Goal: Information Seeking & Learning: Learn about a topic

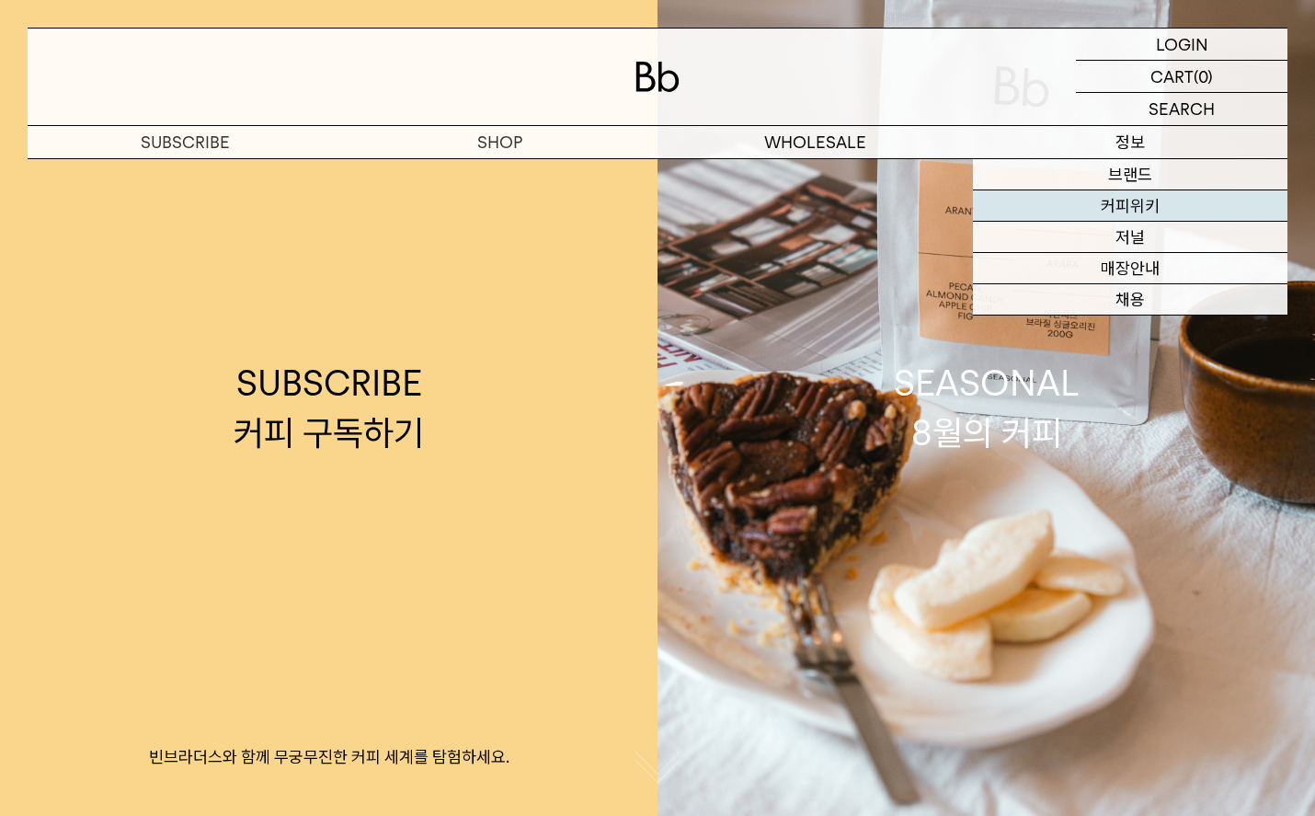
click at [1082, 214] on link "커피위키" at bounding box center [1130, 205] width 315 height 31
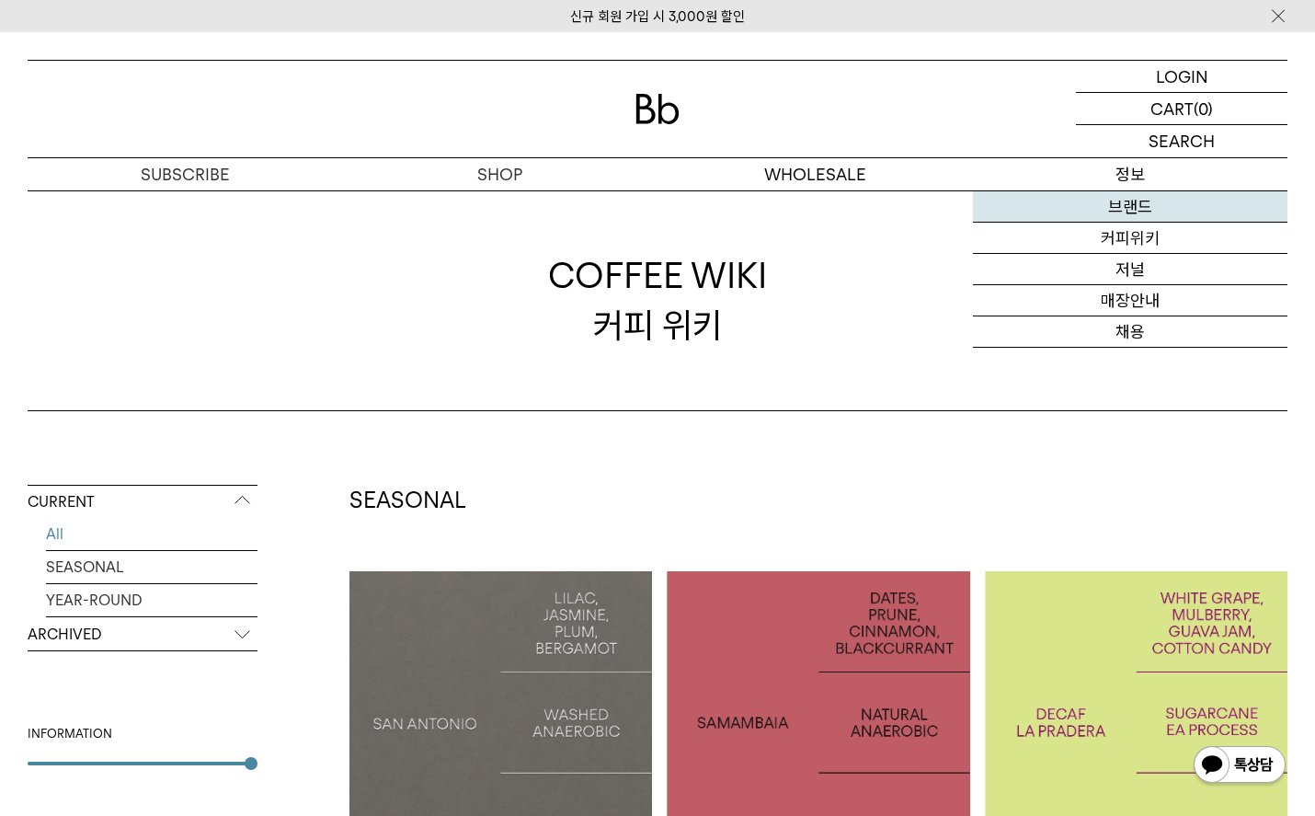
click at [1097, 210] on link "브랜드" at bounding box center [1130, 206] width 315 height 31
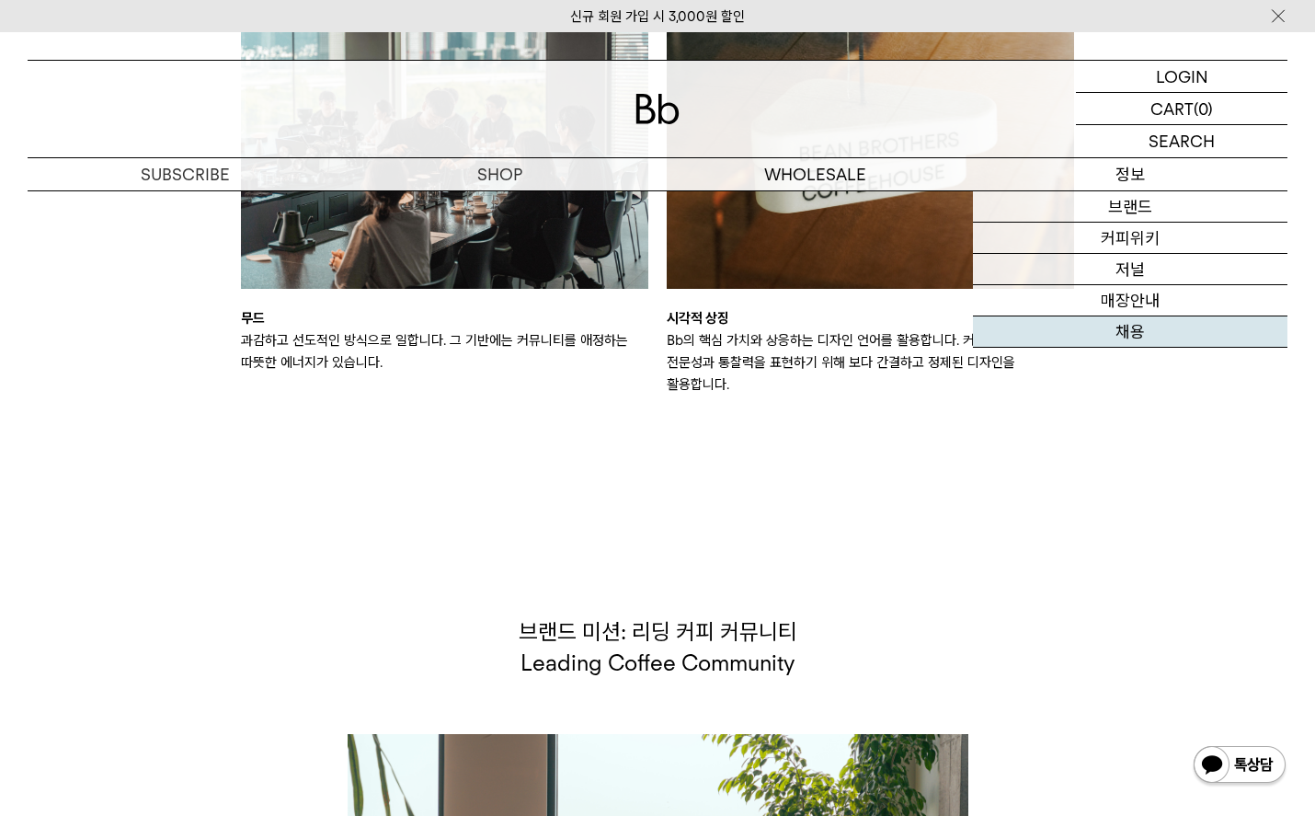
scroll to position [2994, 0]
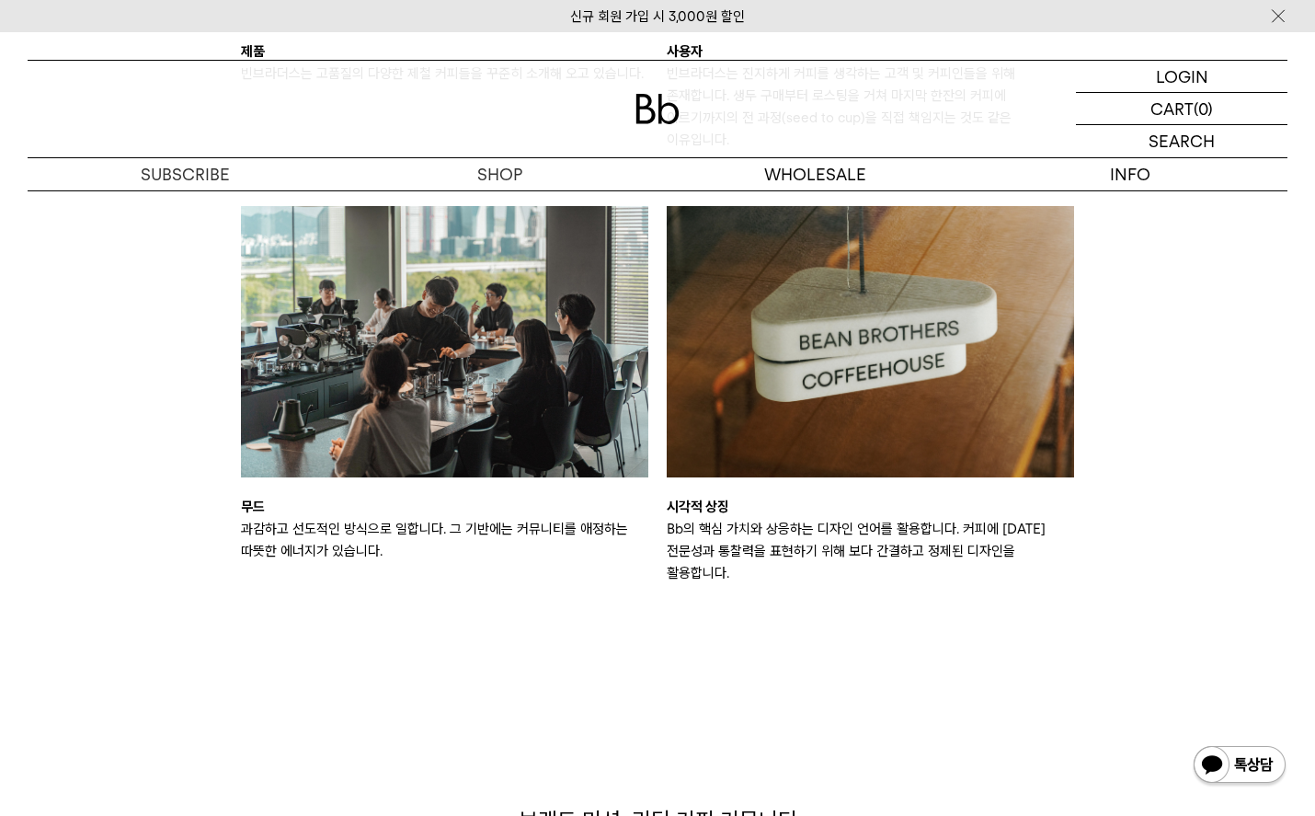
click at [769, 518] on p "Bb의 핵심 가치와 상응하는 디자인 언어를 활용합니다. 커피에 [DATE] 전문성과 통찰력을 표현하기 위해 보다 간결하고 정제된 디자인을 활용…" at bounding box center [870, 551] width 407 height 66
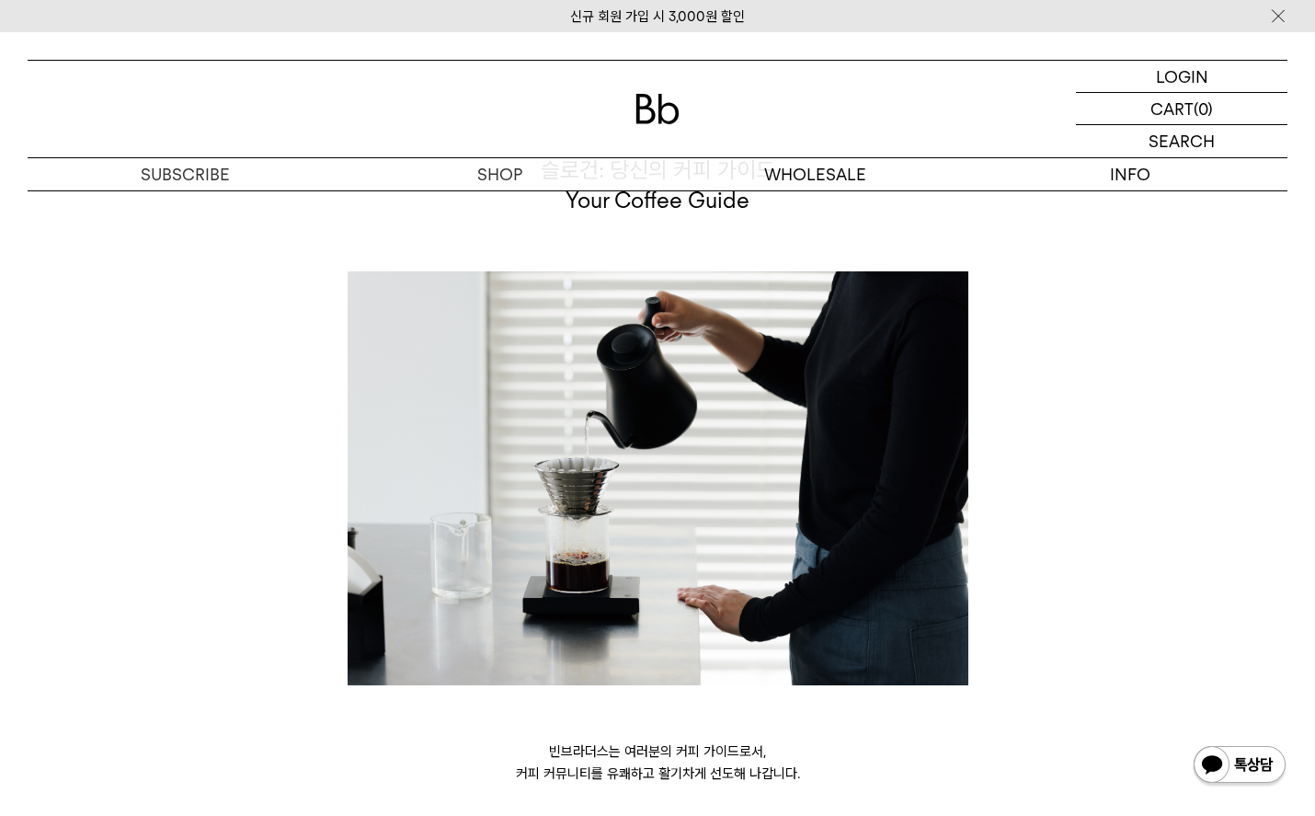
scroll to position [5036, 0]
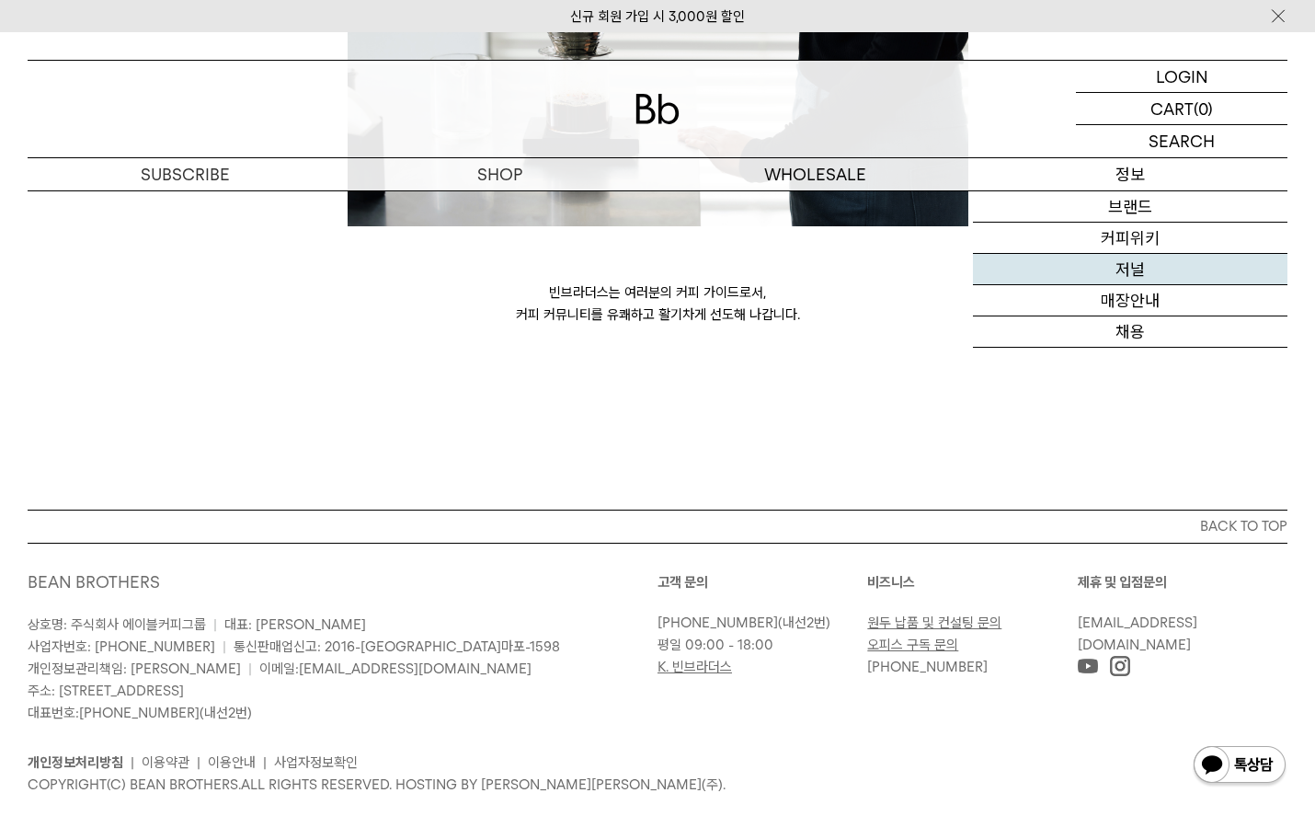
click at [1132, 277] on link "저널" at bounding box center [1130, 269] width 315 height 31
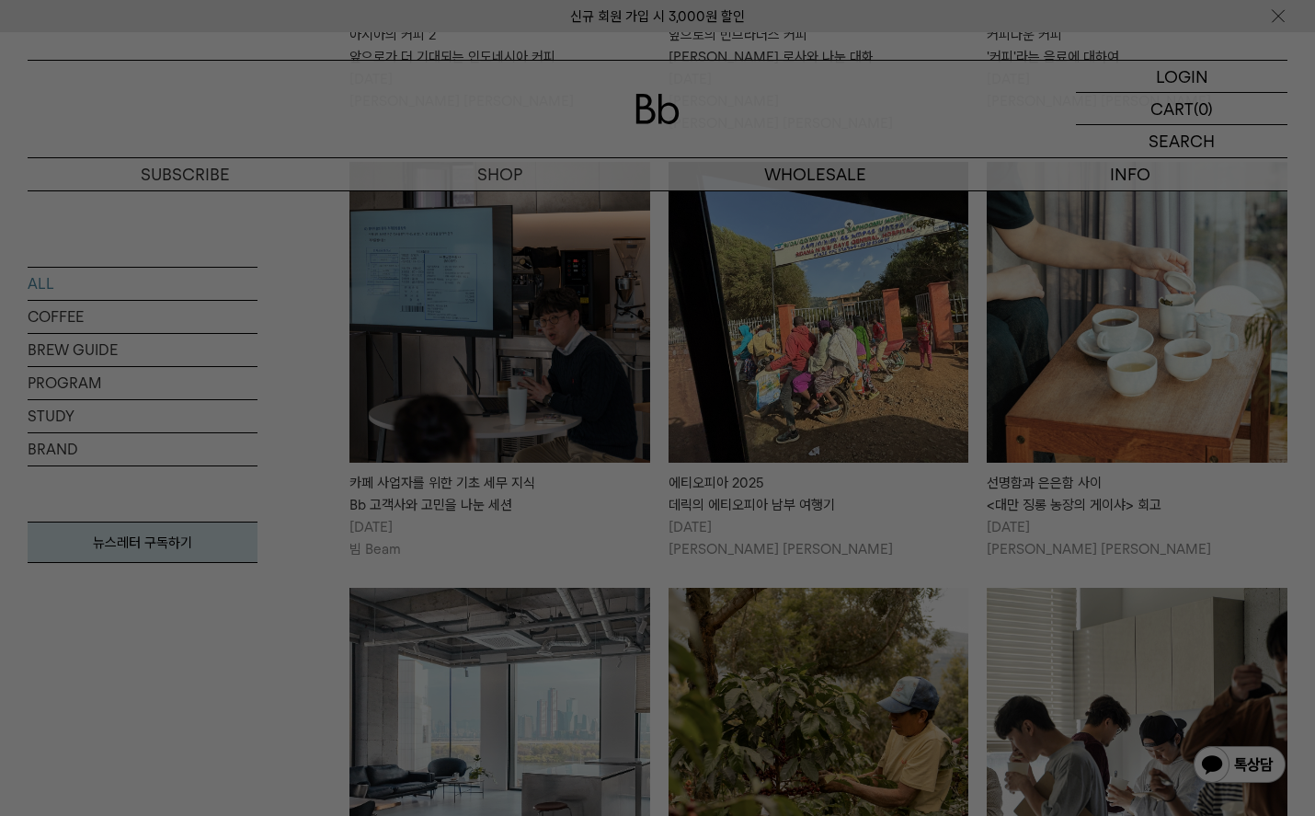
scroll to position [1224, 0]
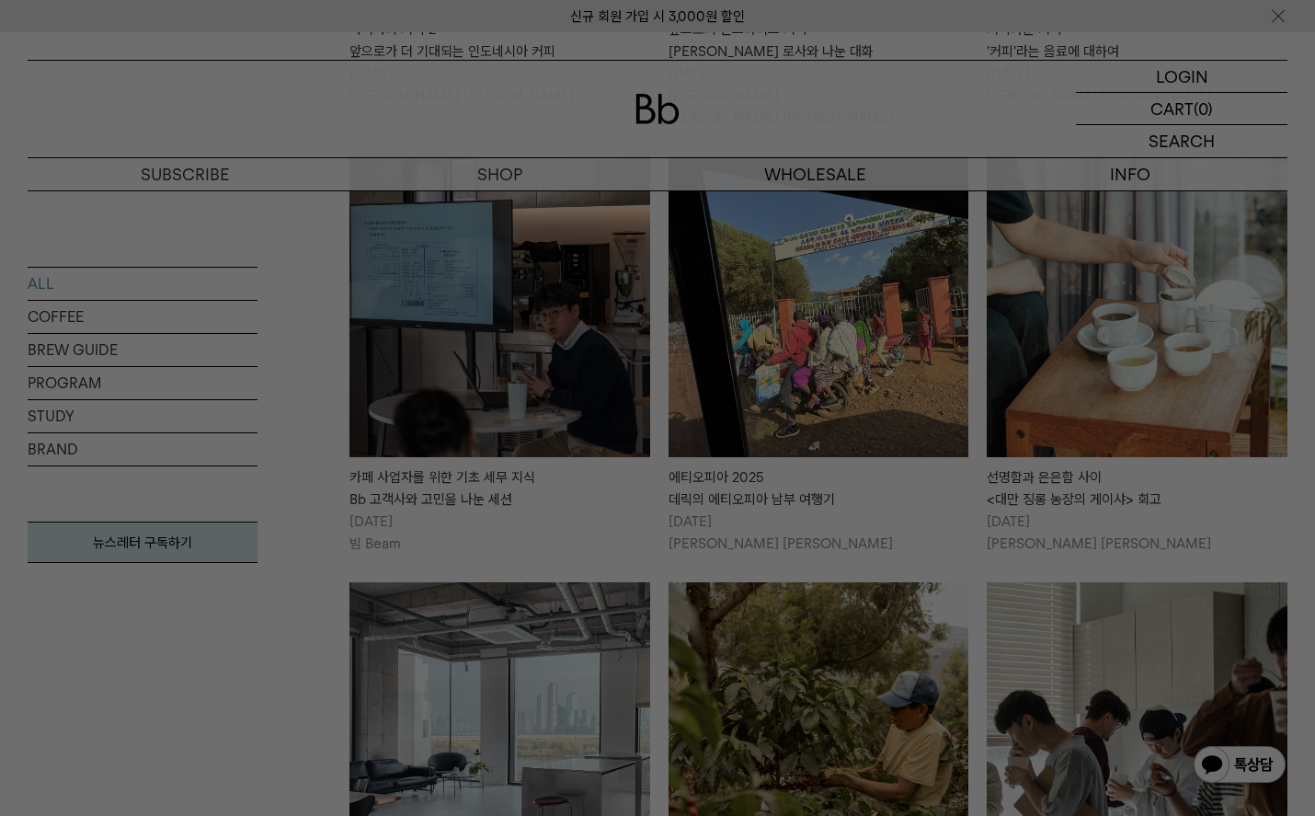
click at [895, 583] on div at bounding box center [657, 408] width 1315 height 816
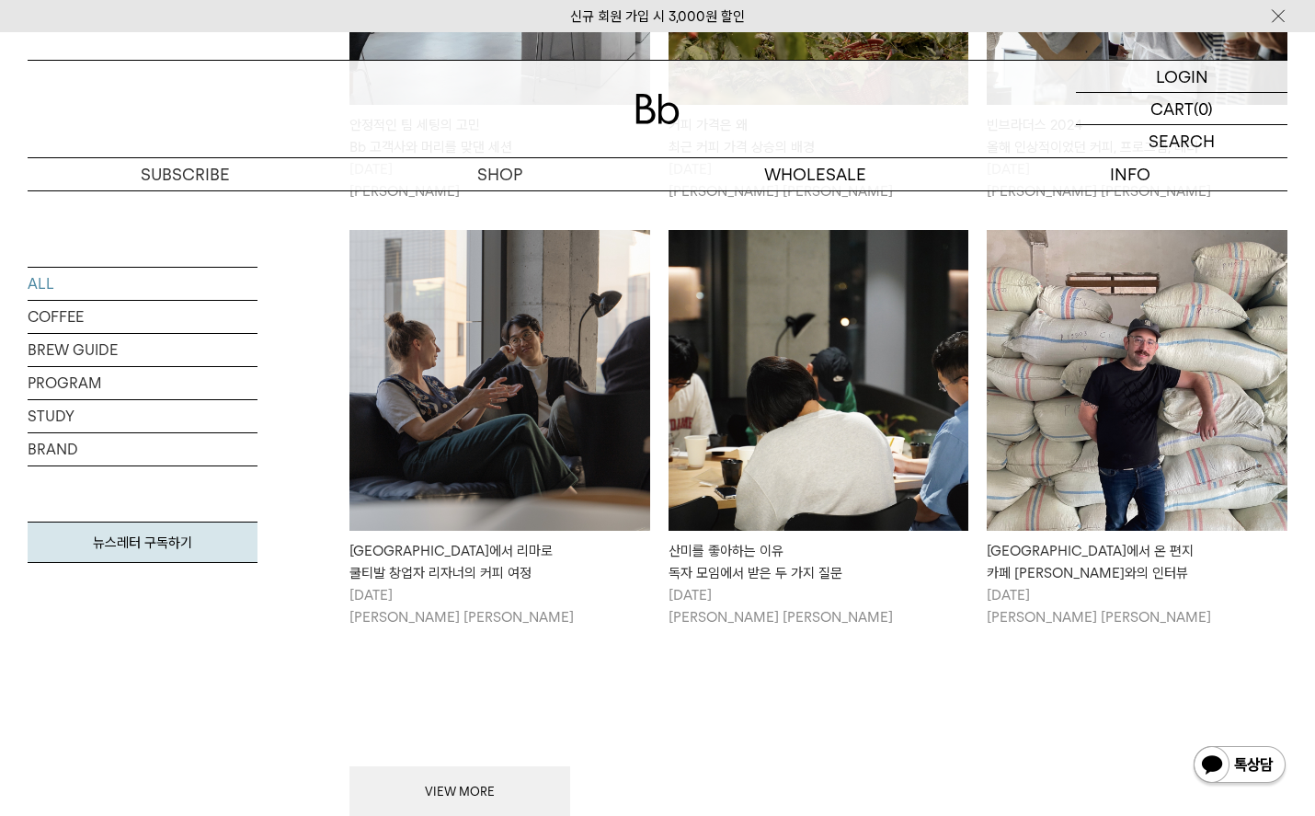
scroll to position [1992, 0]
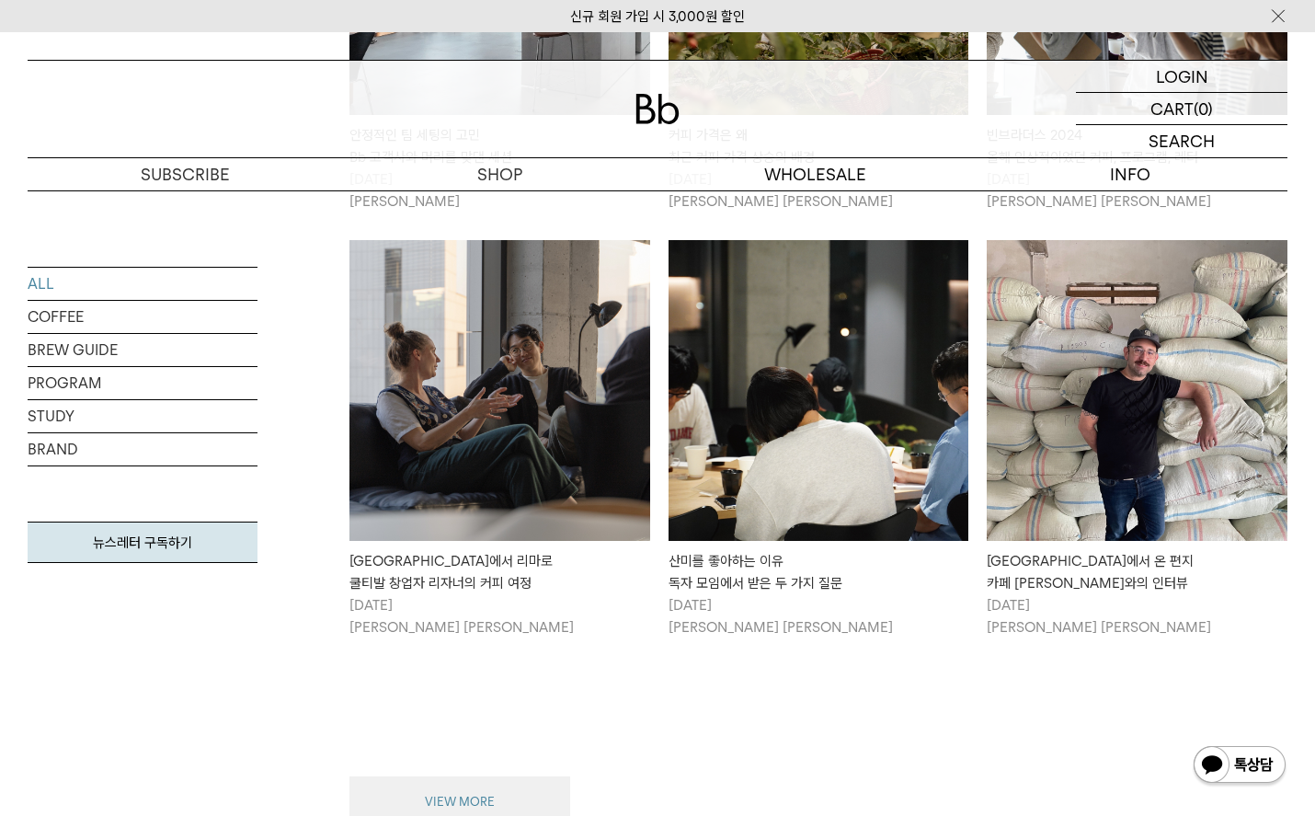
click at [481, 783] on button "VIEW MORE" at bounding box center [459, 801] width 221 height 51
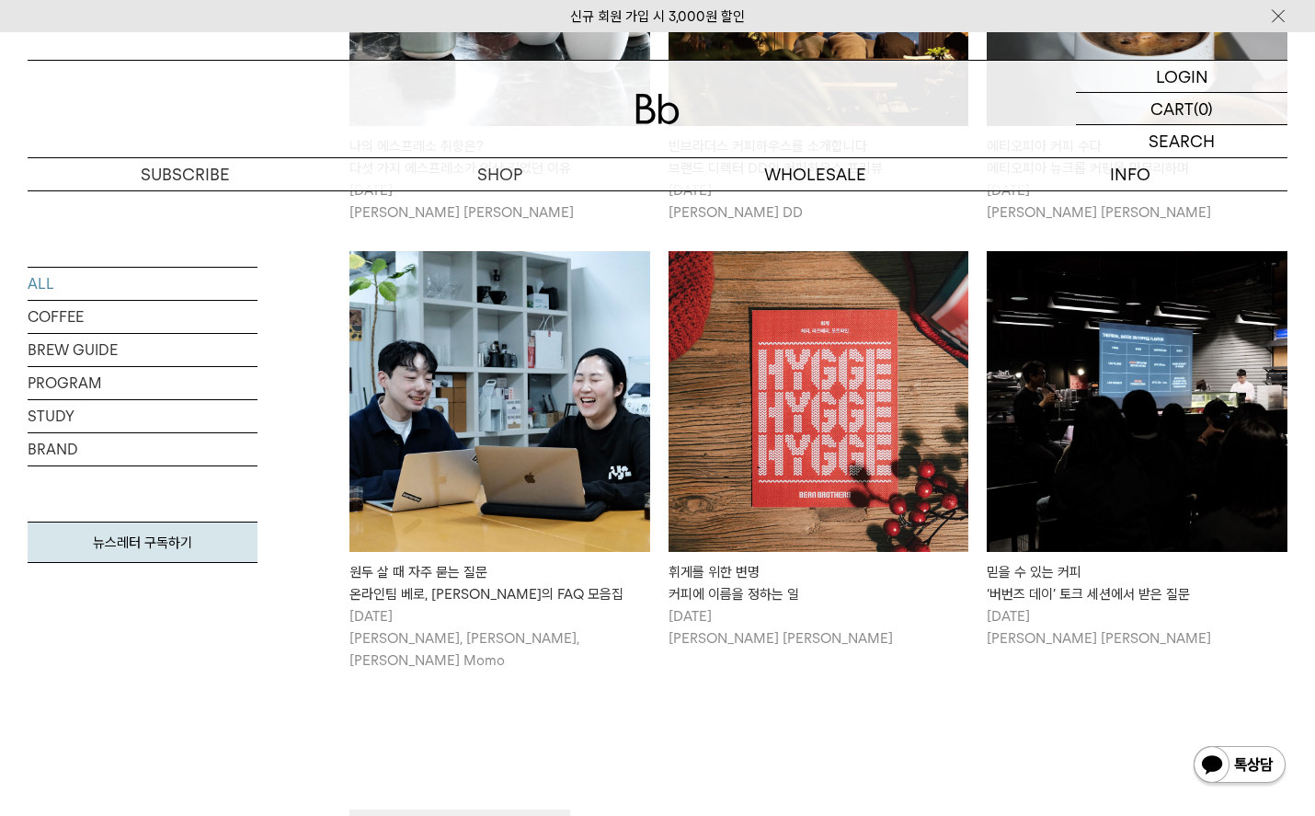
scroll to position [4116, 0]
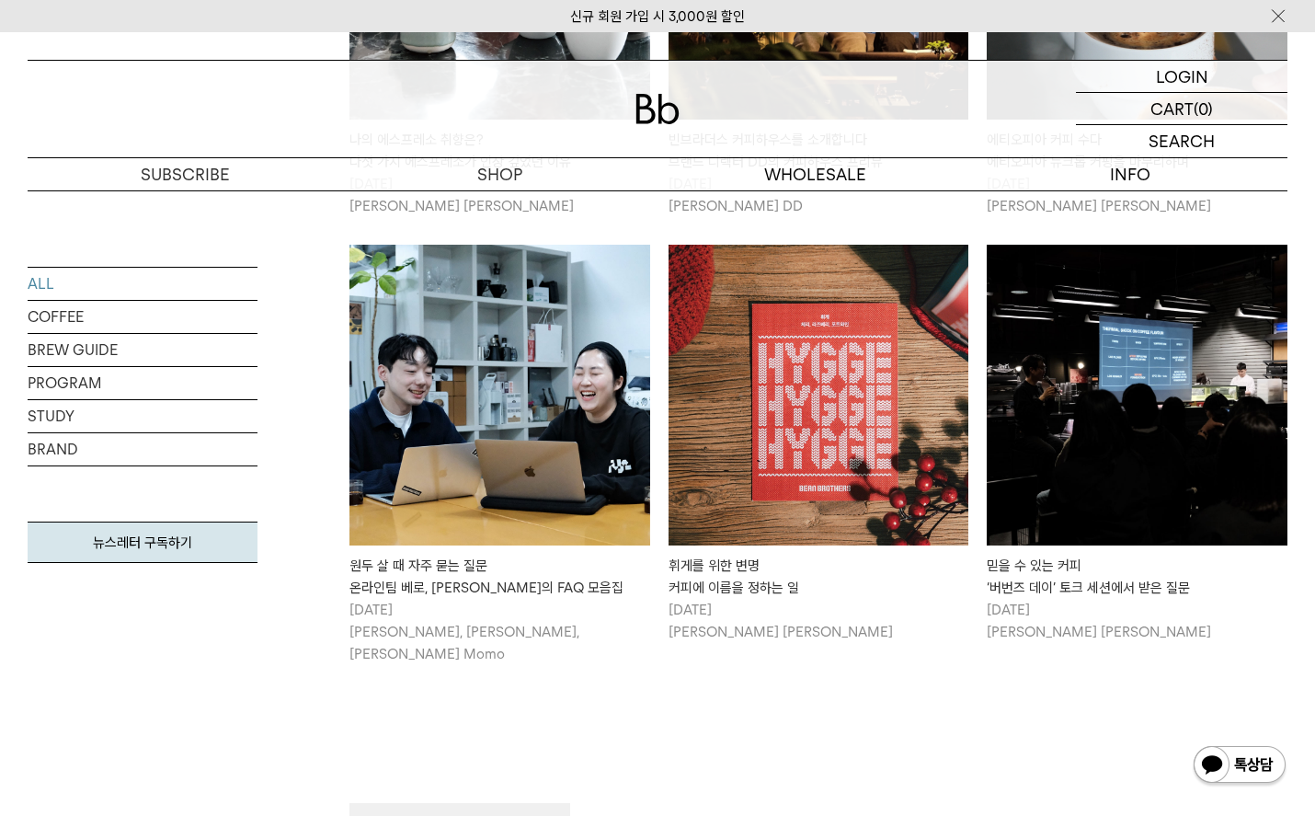
click at [457, 514] on img at bounding box center [499, 395] width 301 height 301
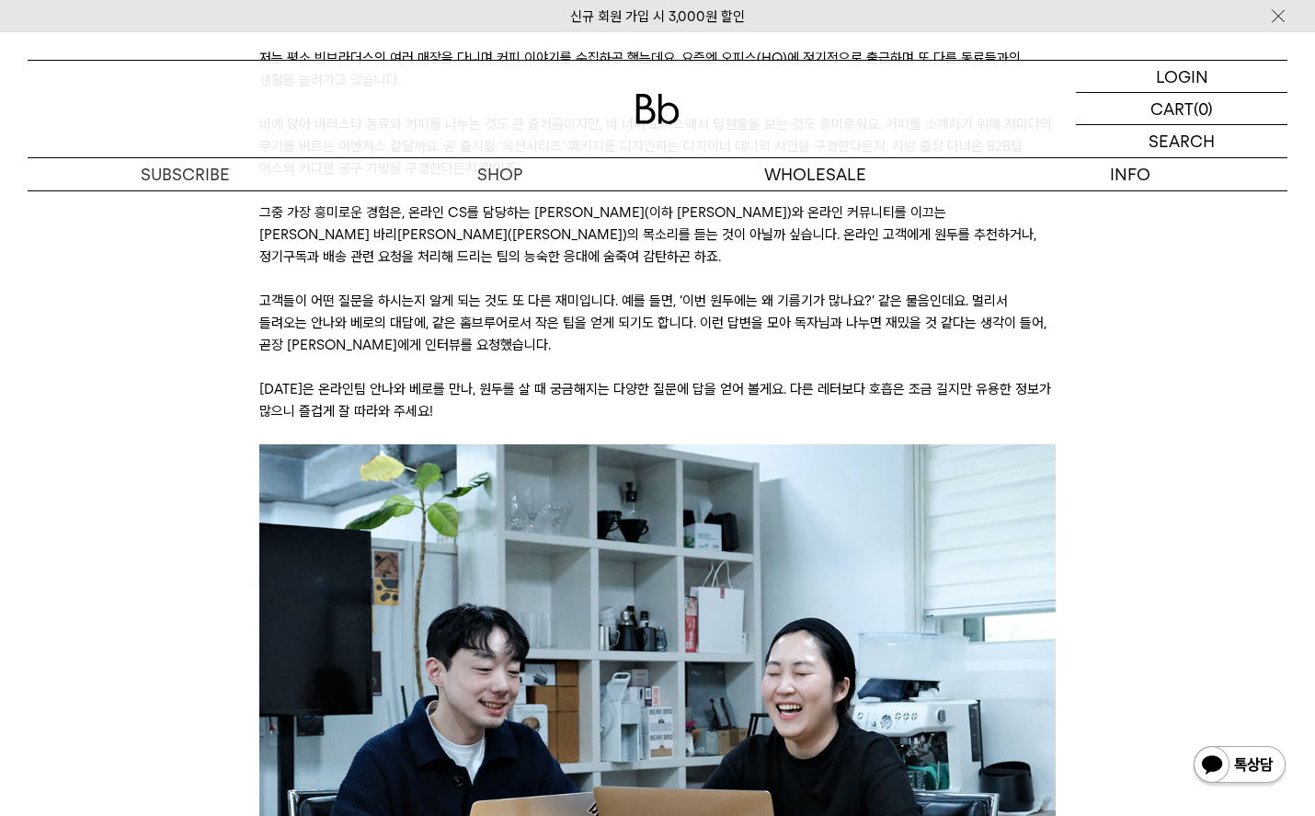
scroll to position [530, 0]
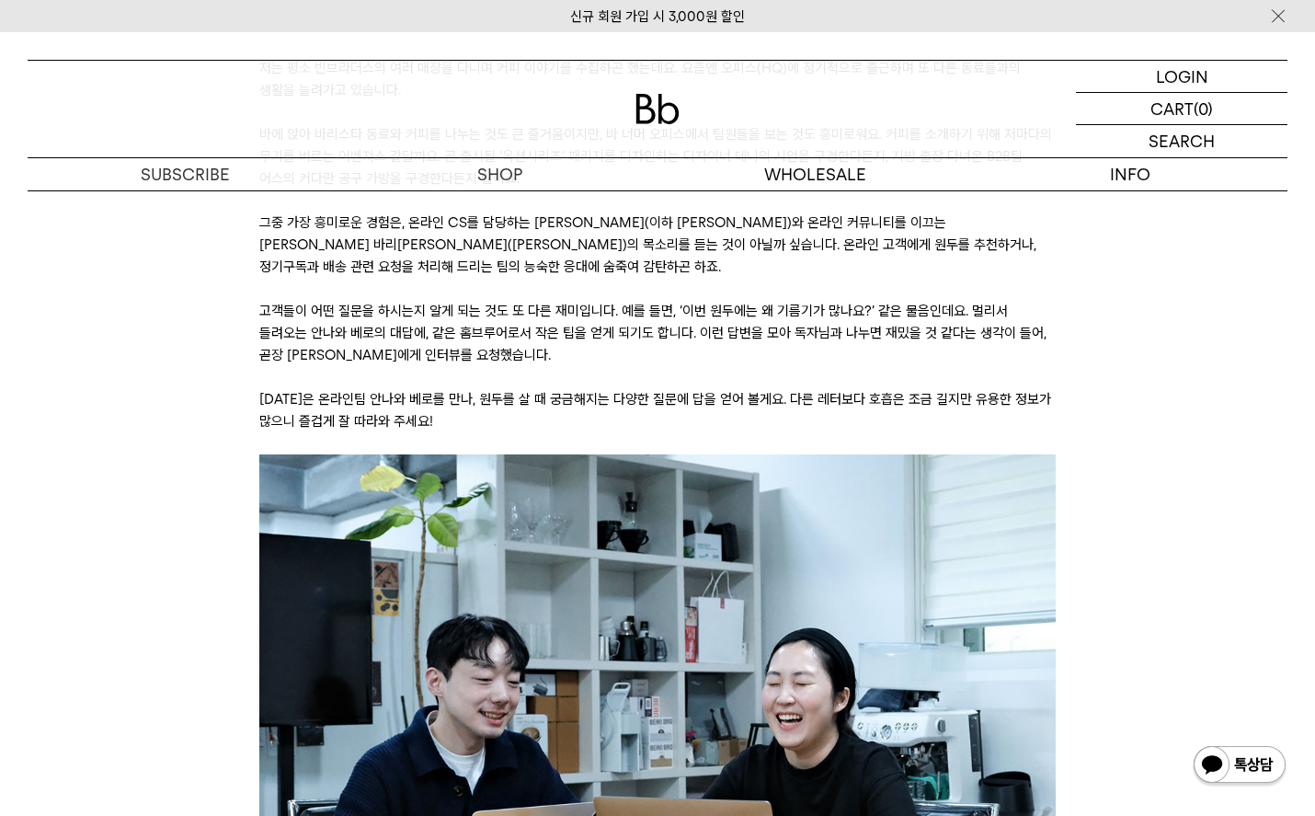
drag, startPoint x: 501, startPoint y: 439, endPoint x: 442, endPoint y: 223, distance: 224.0
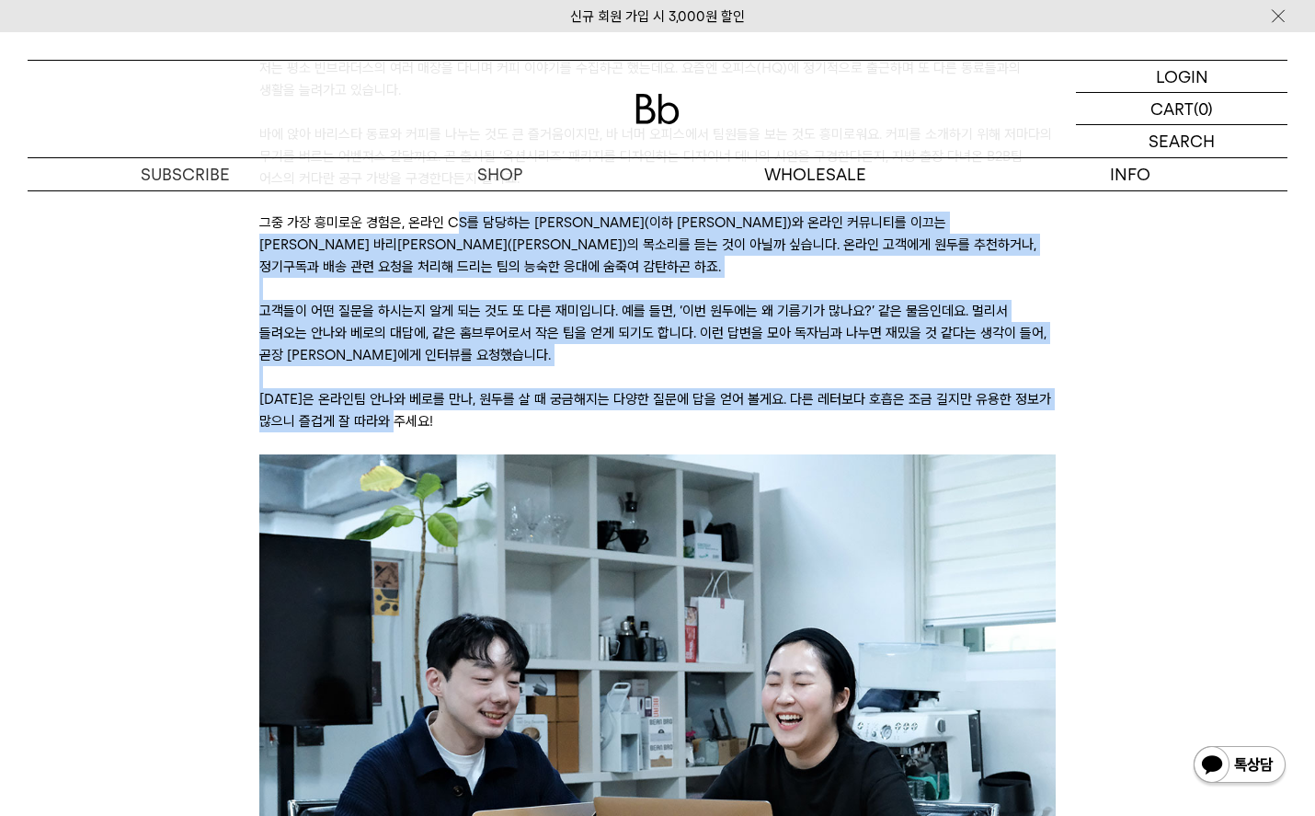
drag, startPoint x: 452, startPoint y: 223, endPoint x: 612, endPoint y: 408, distance: 244.6
click at [612, 408] on p "오늘은 온라인팀 안나와 베로를 만나, 원두를 살 때 궁금해지는 다양한 질문에 답을 얻어 볼게요. 다른 레터보다 호흡은 조금 길지만 유용한 정보…" at bounding box center [657, 410] width 797 height 44
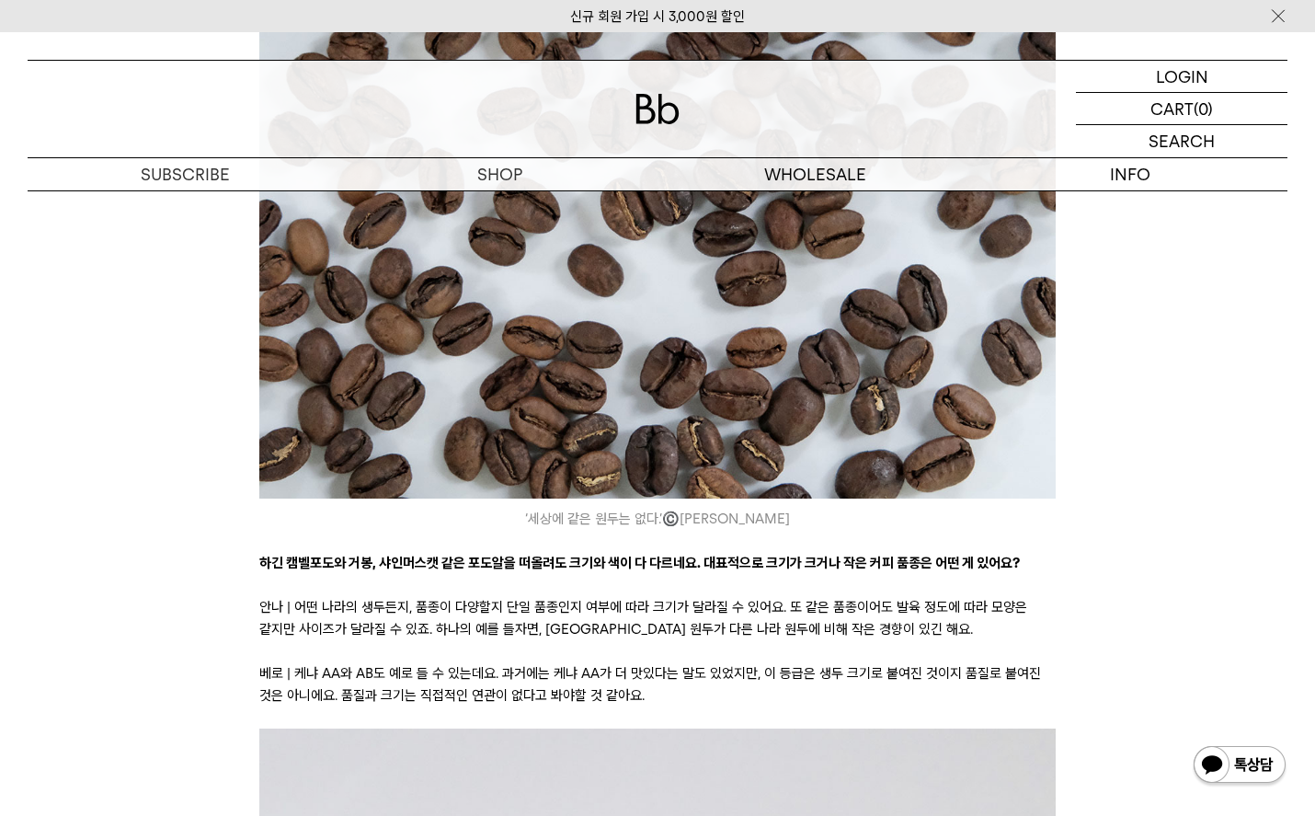
scroll to position [5729, 0]
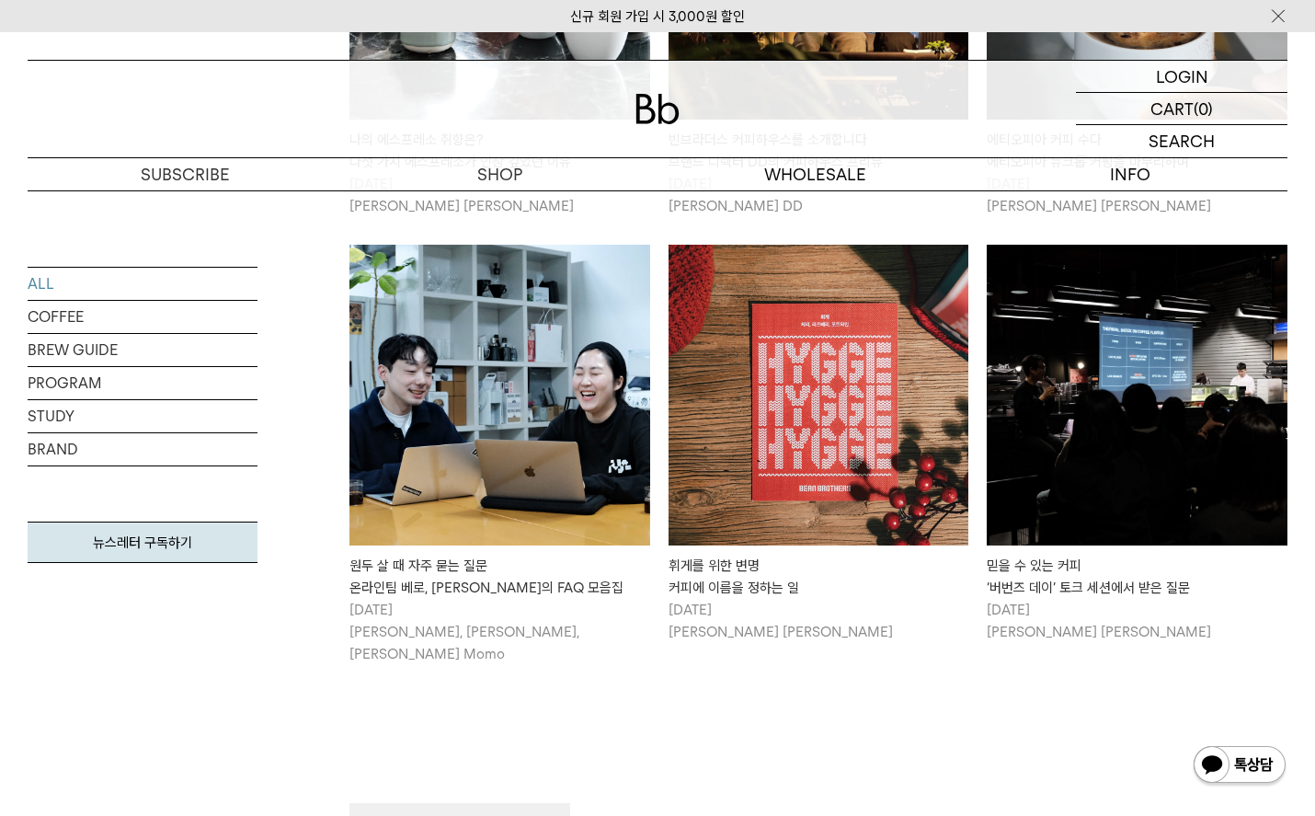
click at [464, 803] on button "VIEW MORE" at bounding box center [459, 828] width 221 height 51
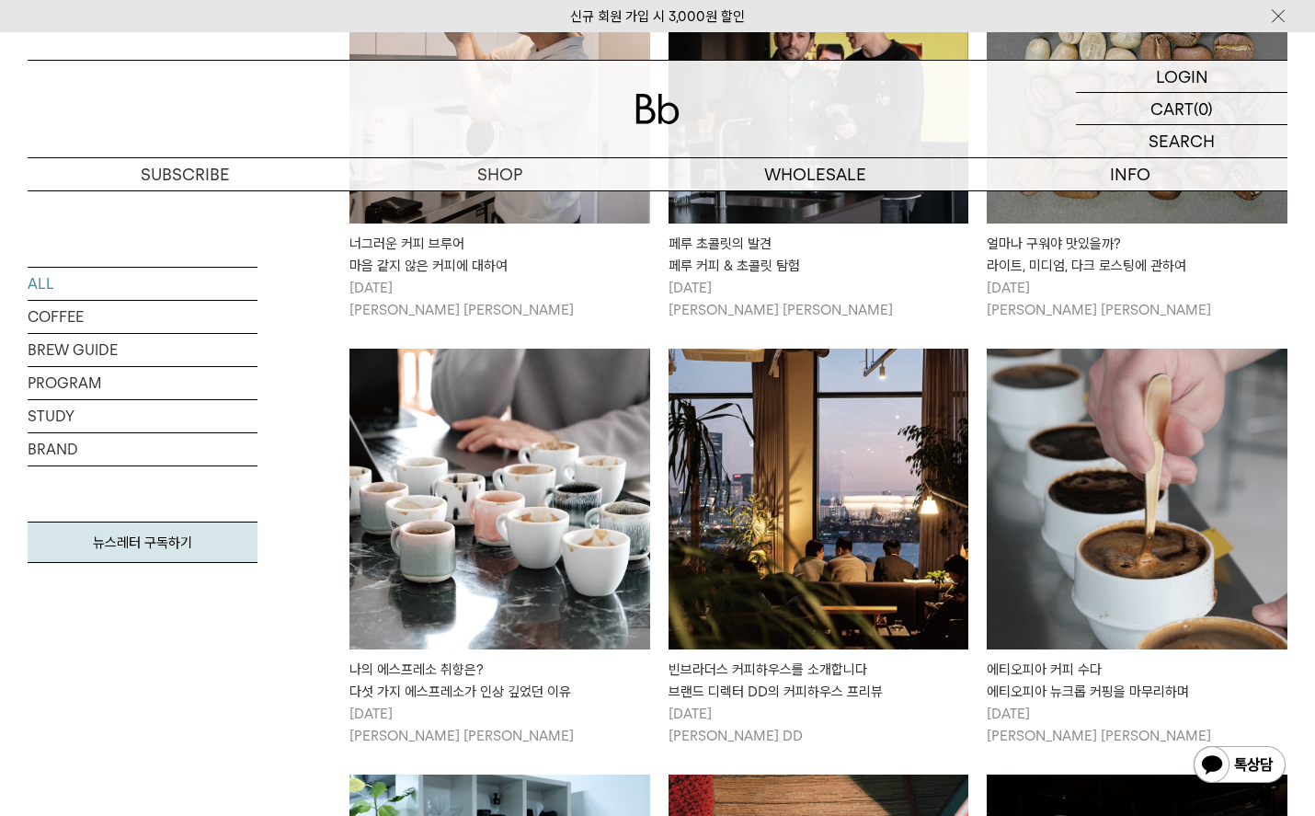
scroll to position [3581, 0]
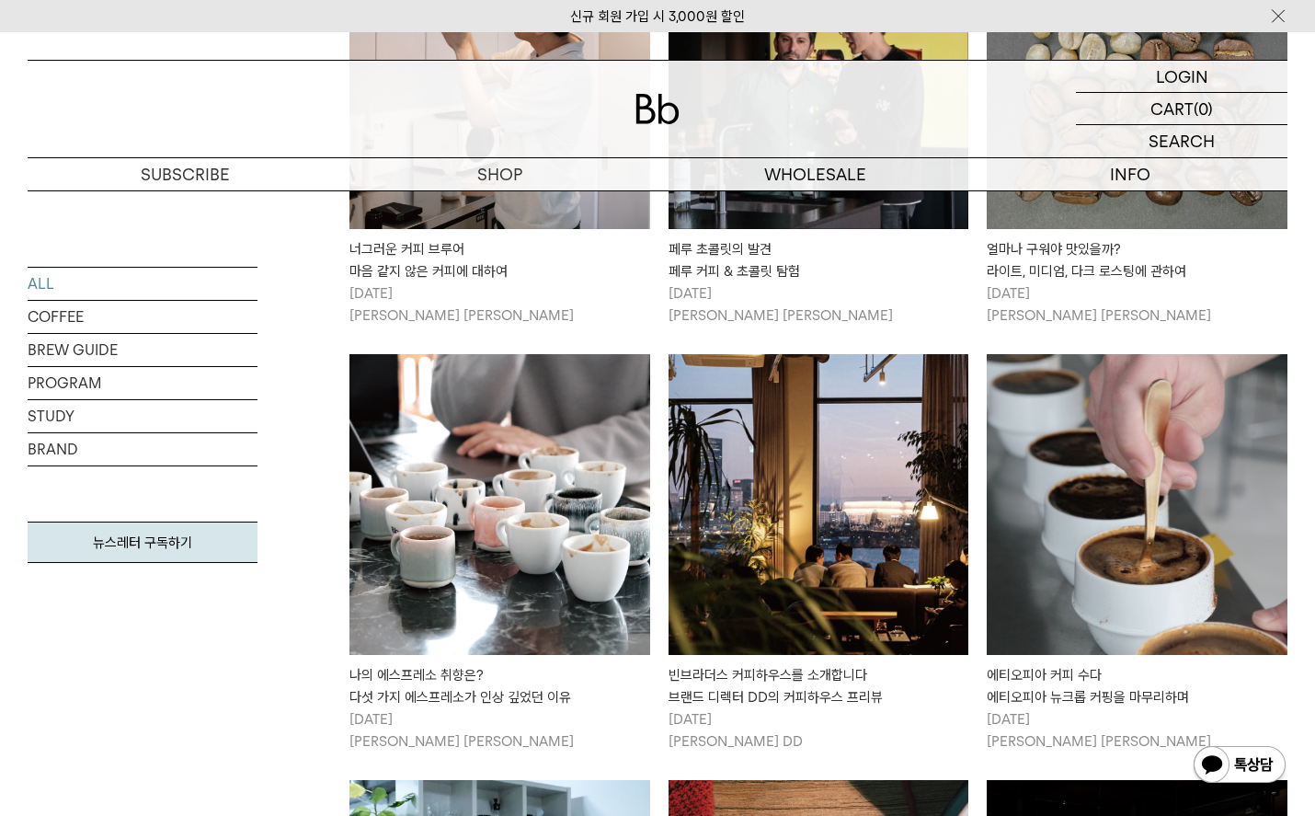
click at [837, 634] on link "빈브라더스 커피하우스를 소개합니다 브랜드 디렉터 DD의 커피하우스 프리뷰 2024/03/06 성훈식 DD" at bounding box center [819, 553] width 301 height 398
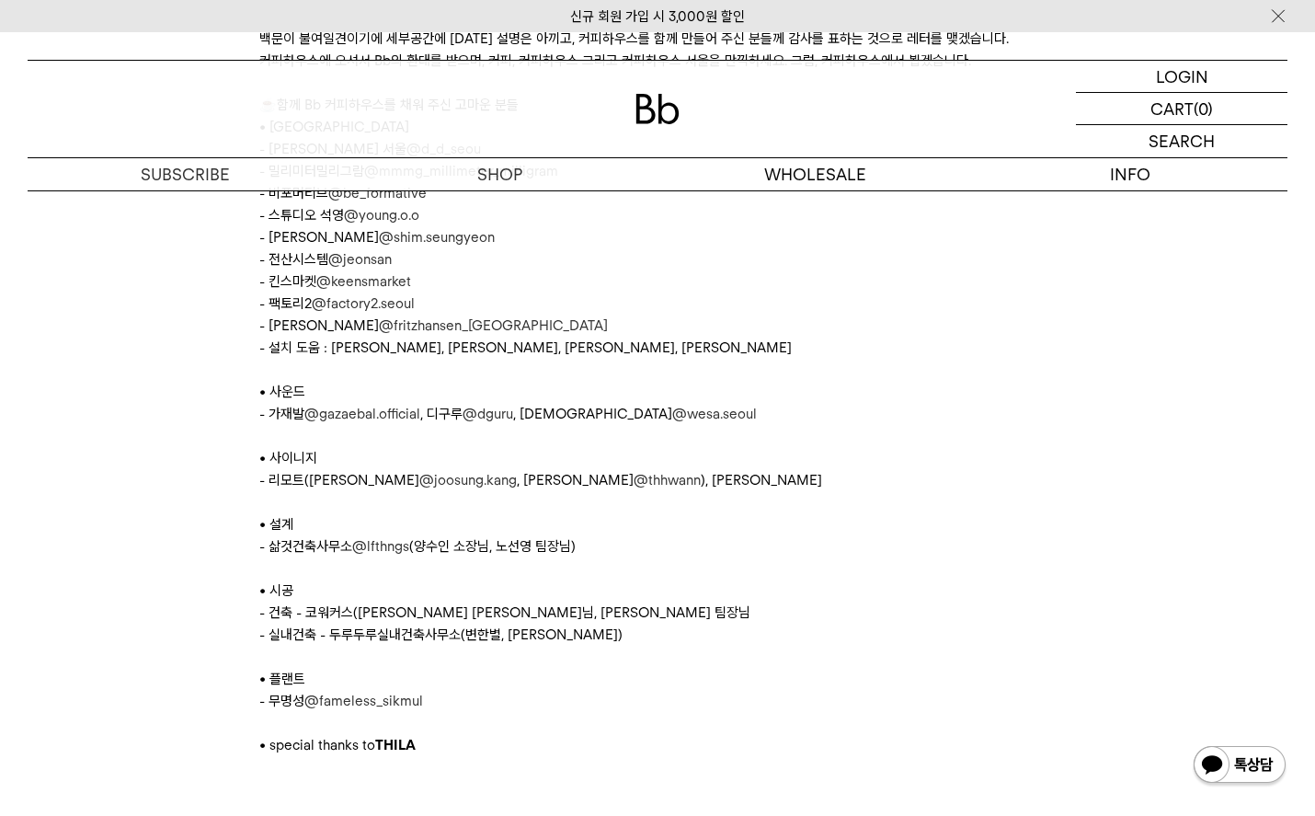
scroll to position [9528, 0]
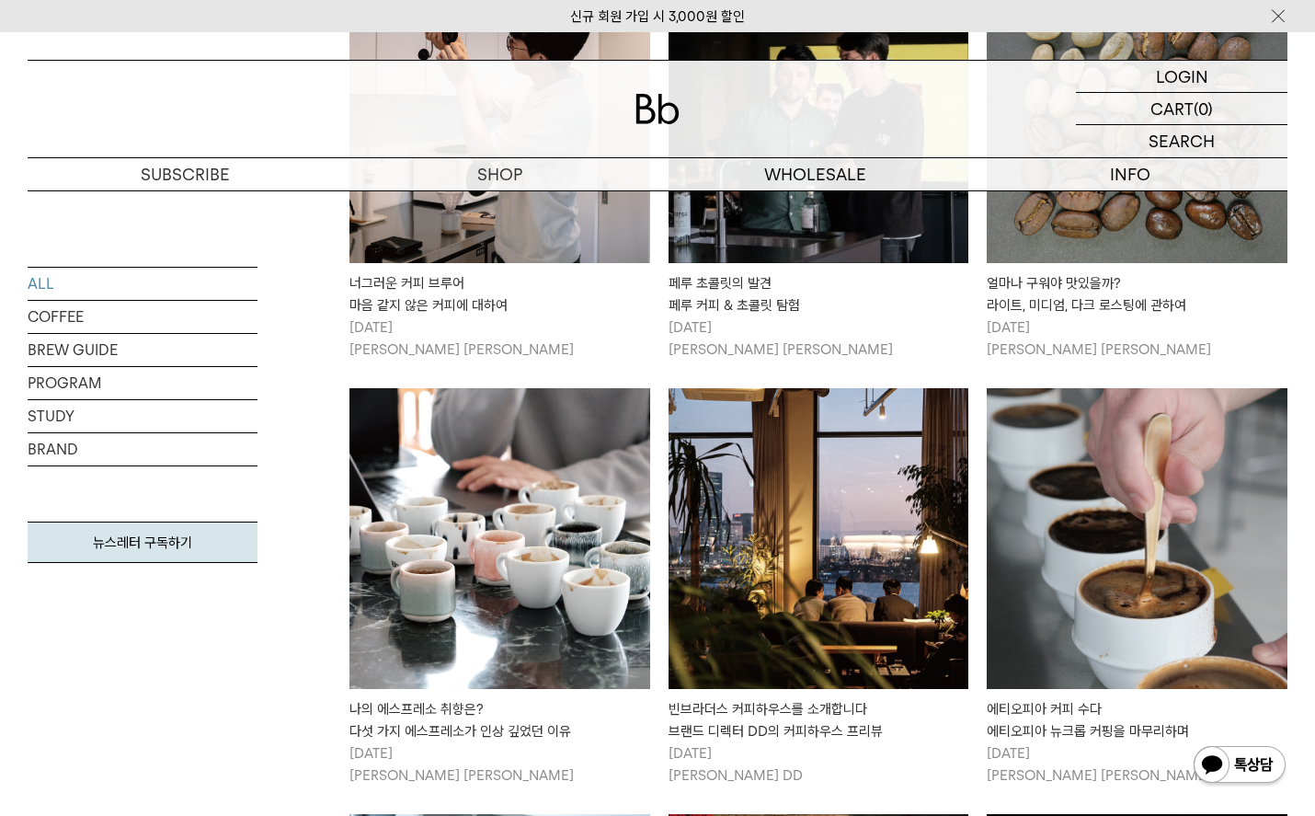
scroll to position [3550, 0]
